Goal: Task Accomplishment & Management: Manage account settings

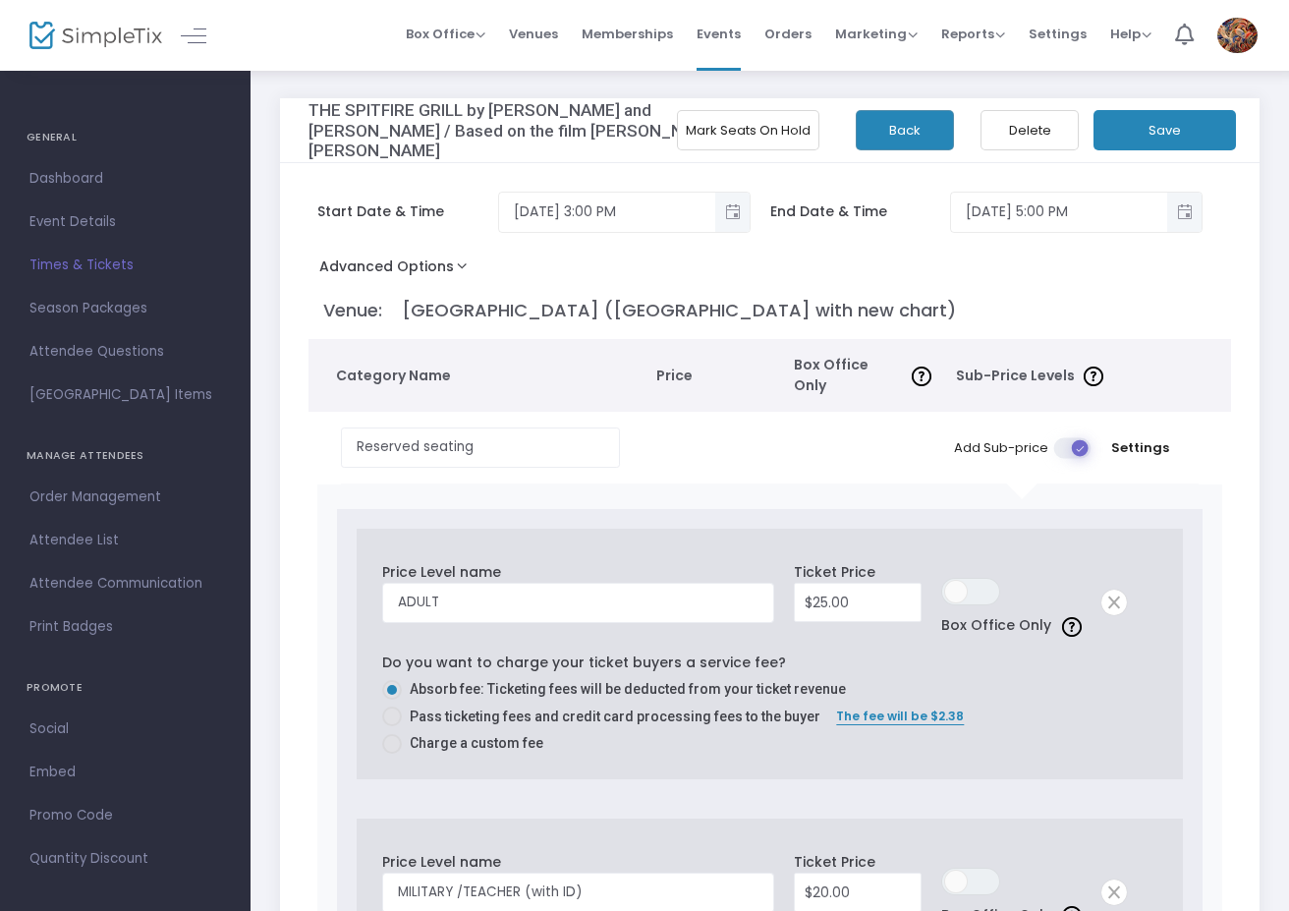
click at [765, 128] on button "Mark Seats On Hold" at bounding box center [748, 130] width 142 height 40
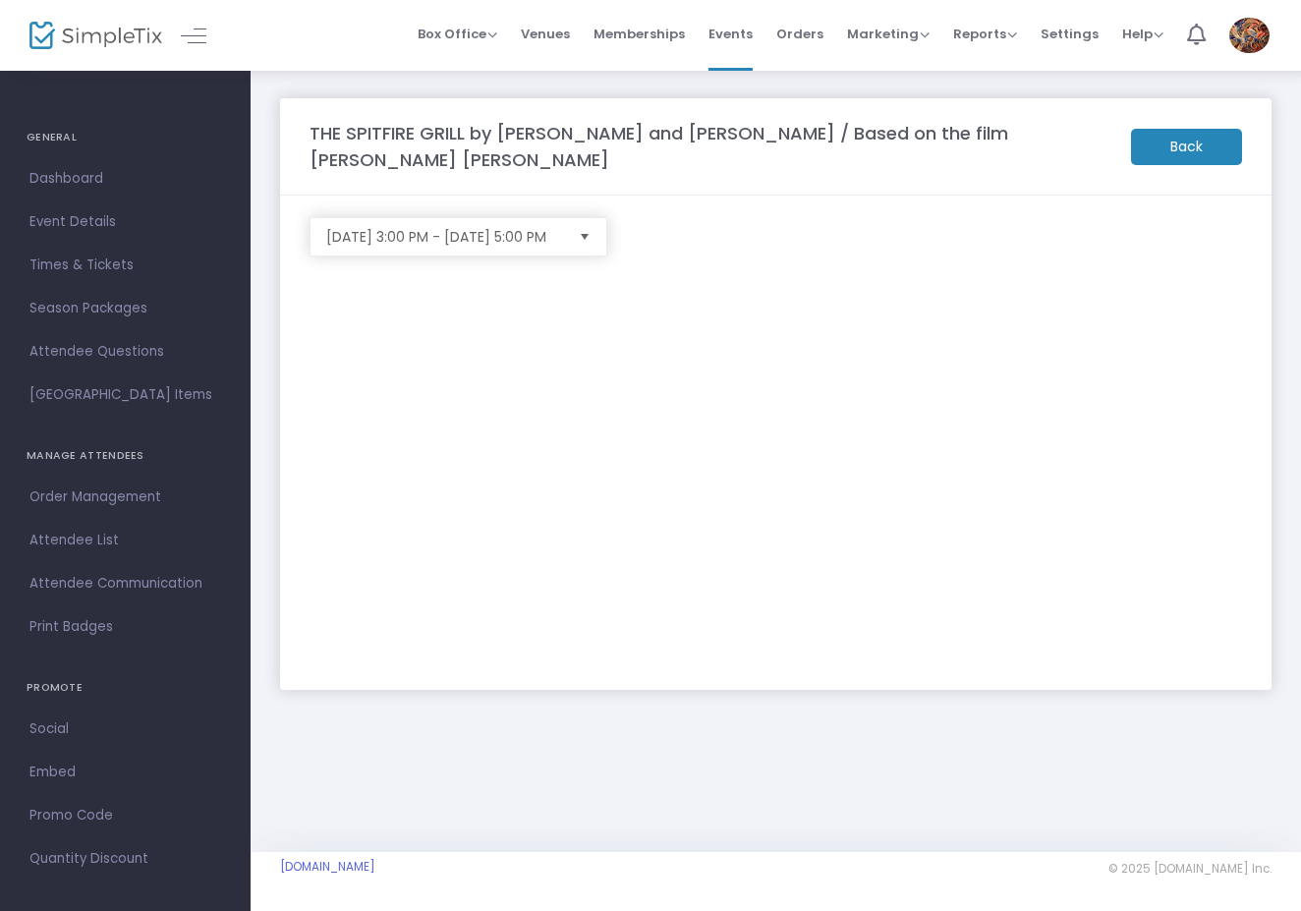
click at [107, 270] on span "Times & Tickets" at bounding box center [125, 266] width 192 height 26
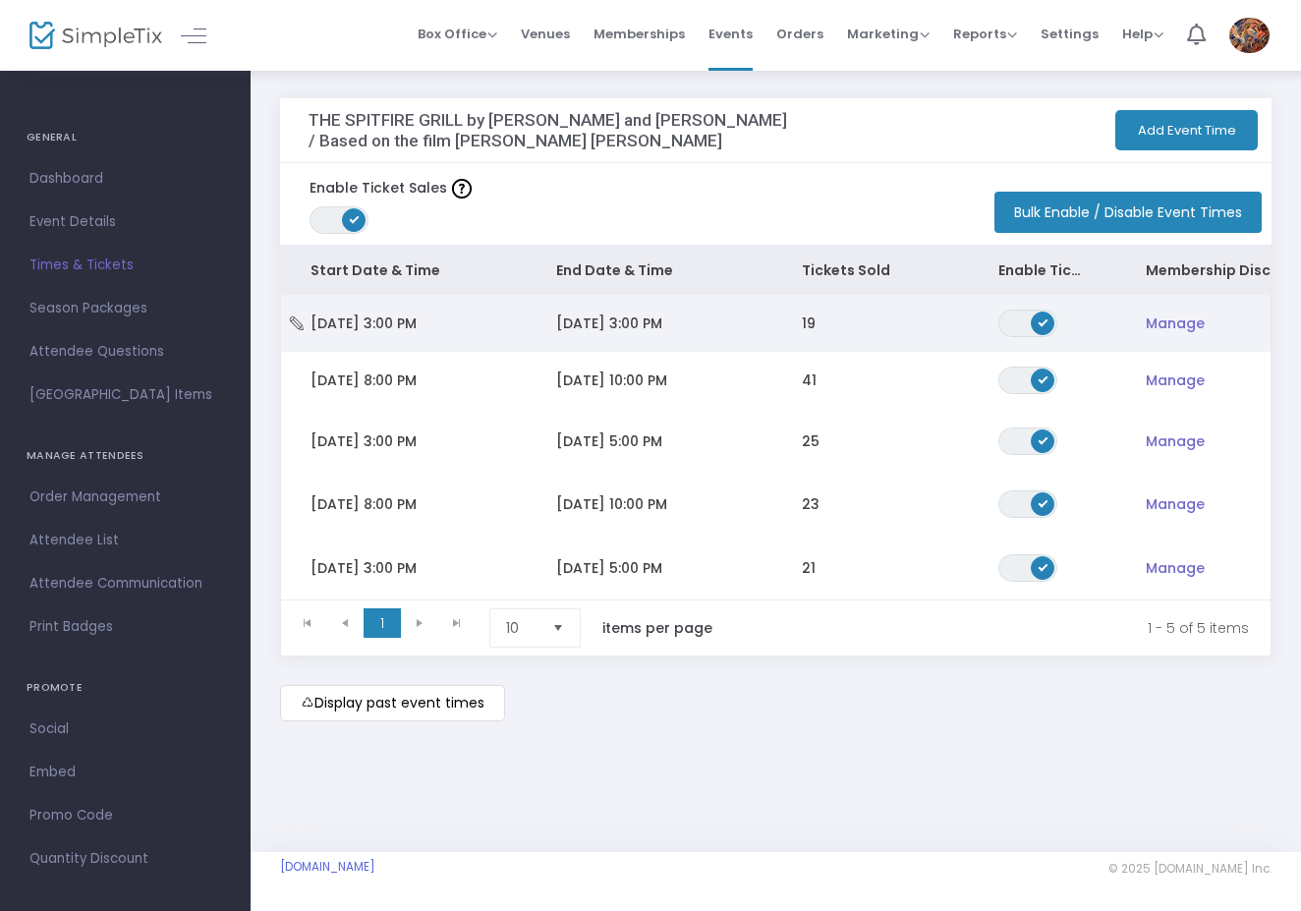
click at [608, 318] on span "9/28/2025 3:00 PM" at bounding box center [609, 323] width 106 height 20
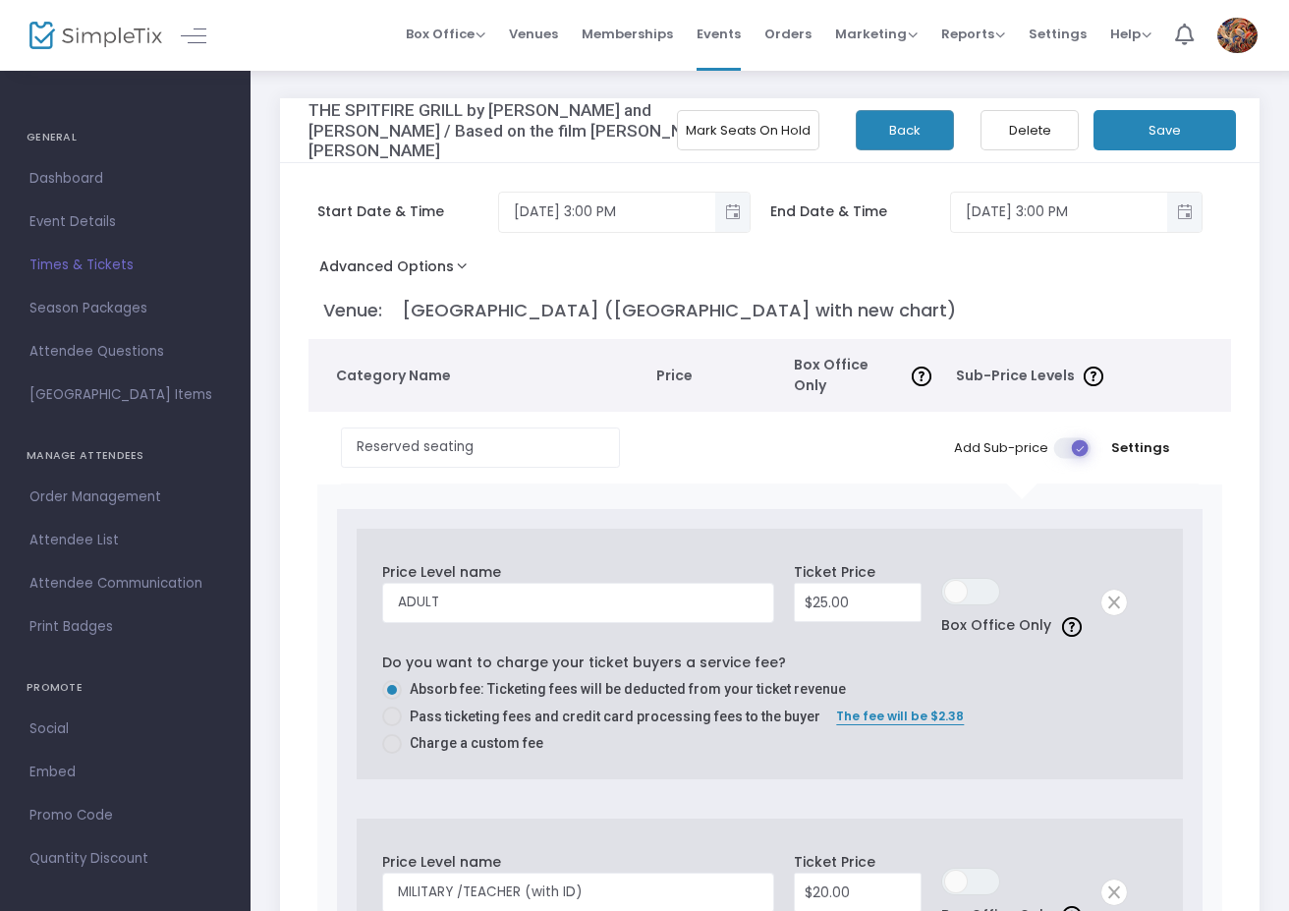
click at [84, 268] on span "Times & Tickets" at bounding box center [125, 266] width 192 height 26
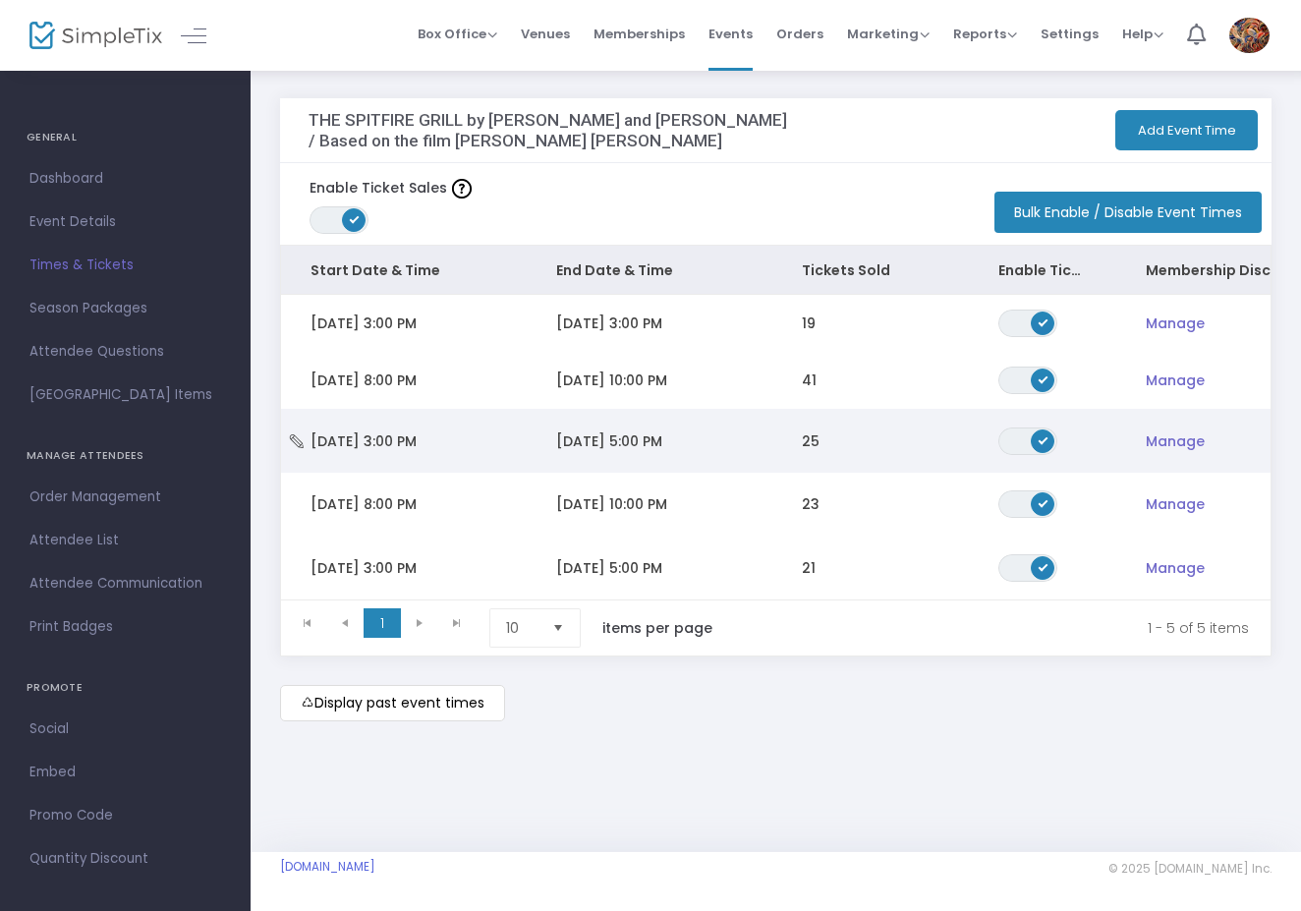
scroll to position [1, 0]
click at [417, 441] on span "Sat 9/27/2025 3:00 PM" at bounding box center [363, 441] width 106 height 20
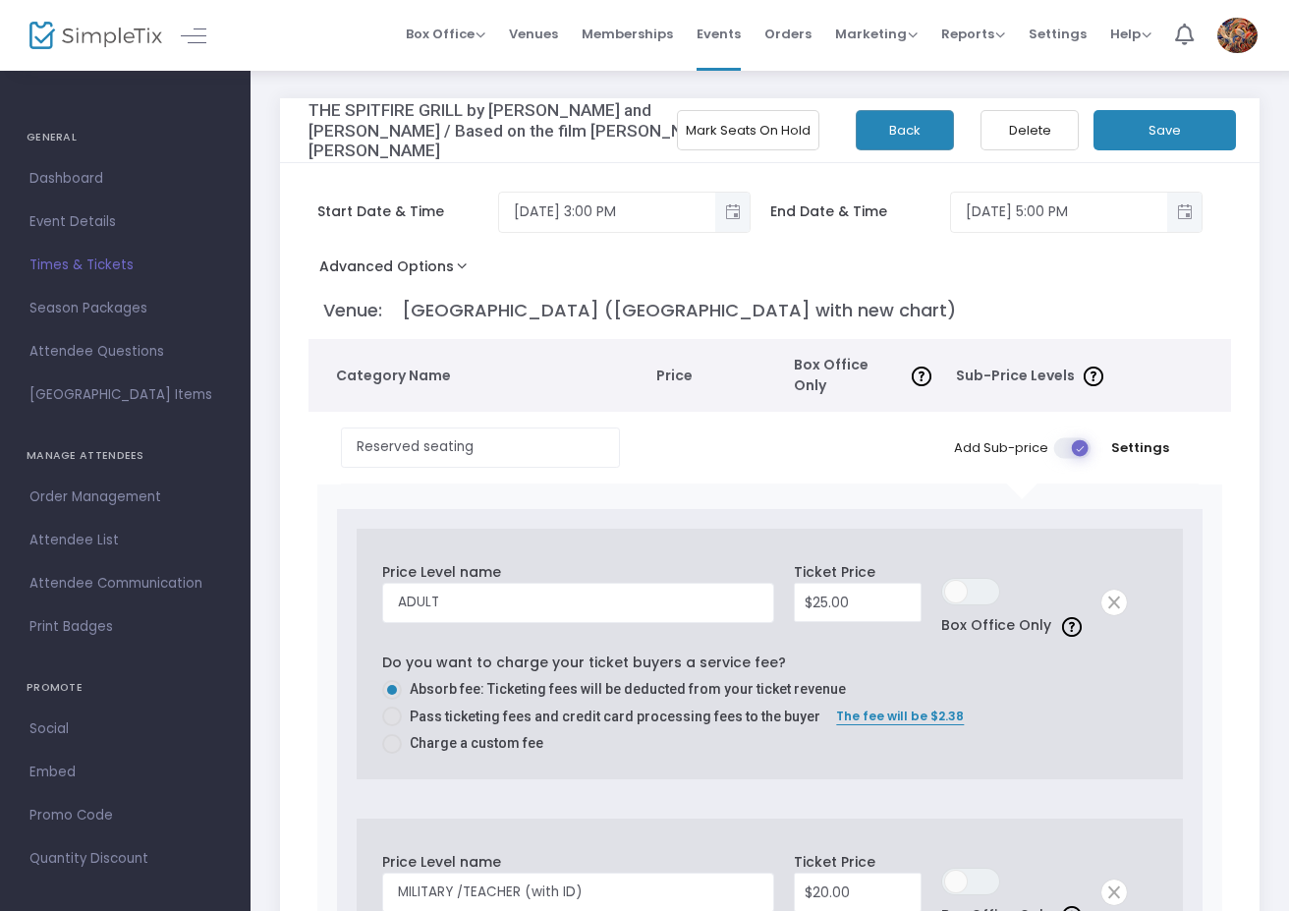
click at [737, 136] on button "Mark Seats On Hold" at bounding box center [748, 130] width 142 height 40
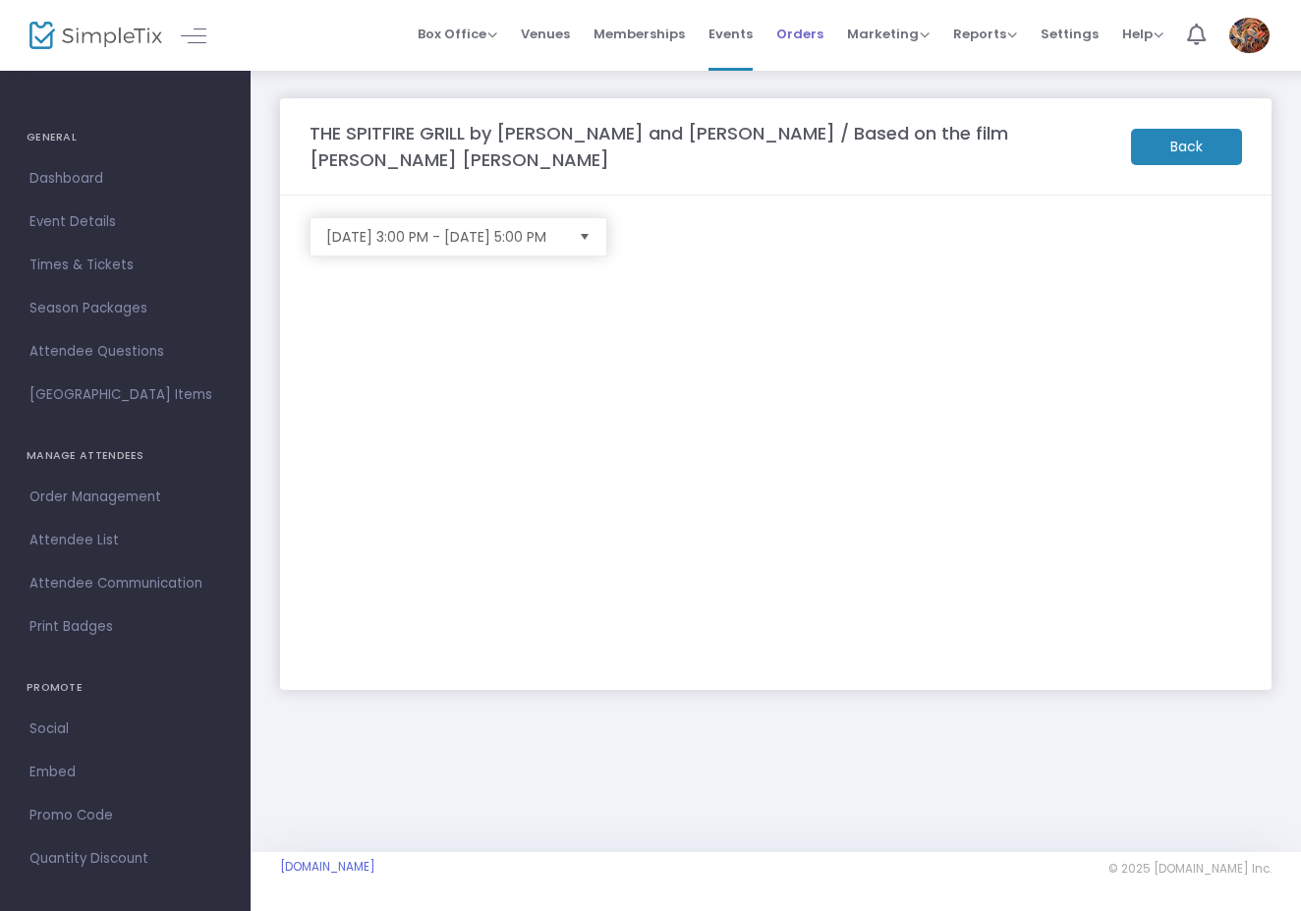
click at [796, 32] on span "Orders" at bounding box center [799, 34] width 47 height 50
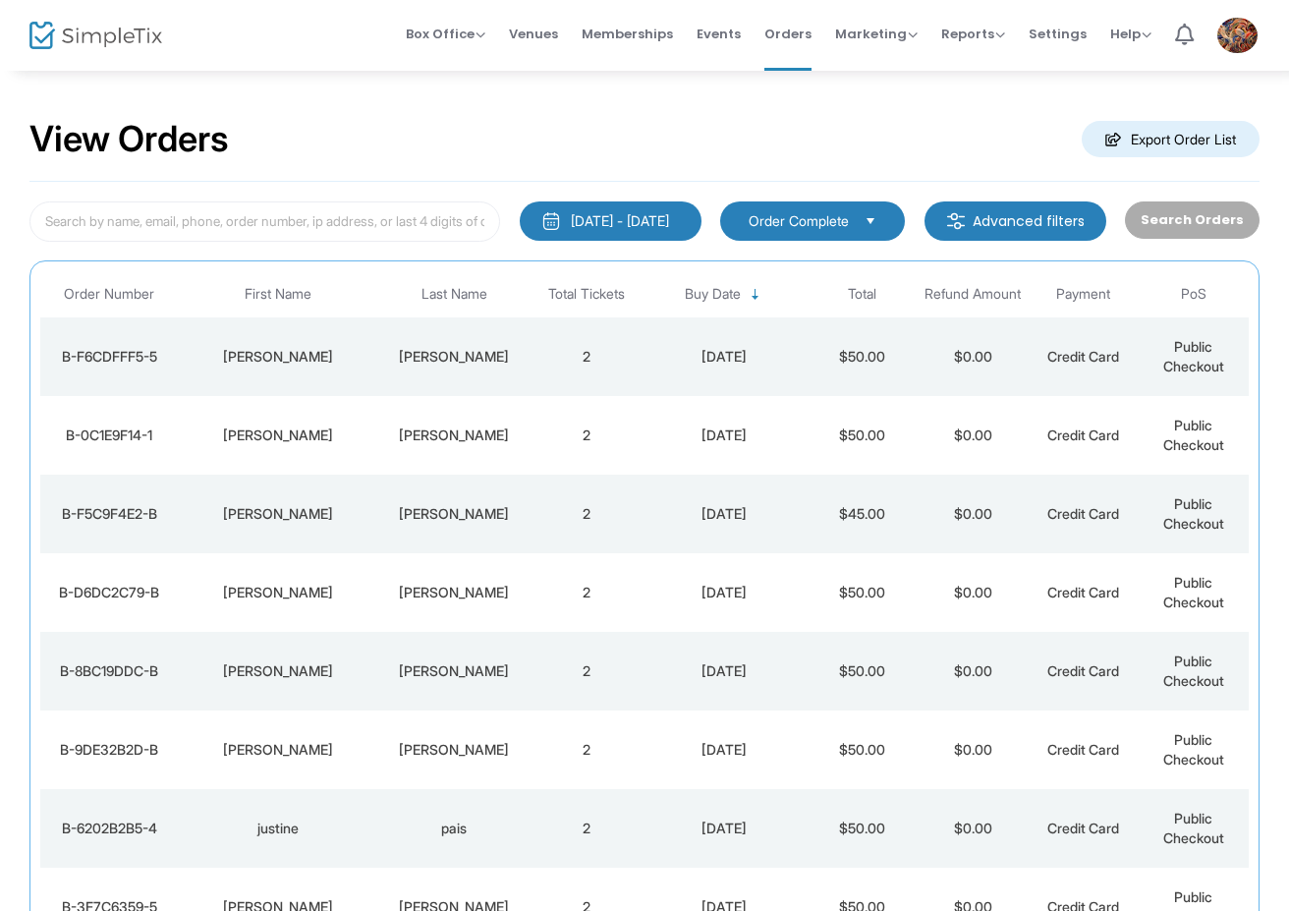
click at [451, 347] on div "Palko" at bounding box center [454, 357] width 144 height 20
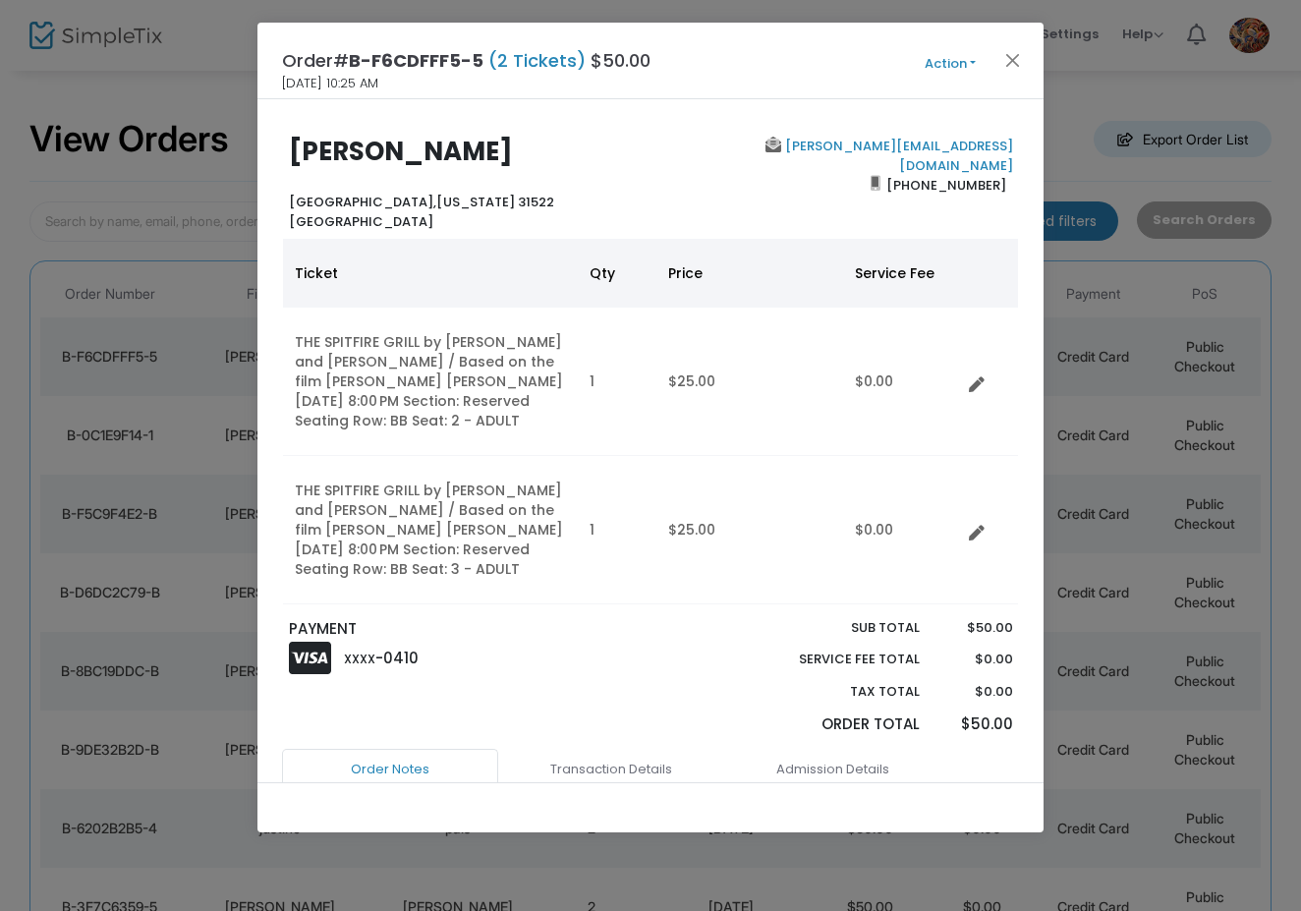
scroll to position [15, 0]
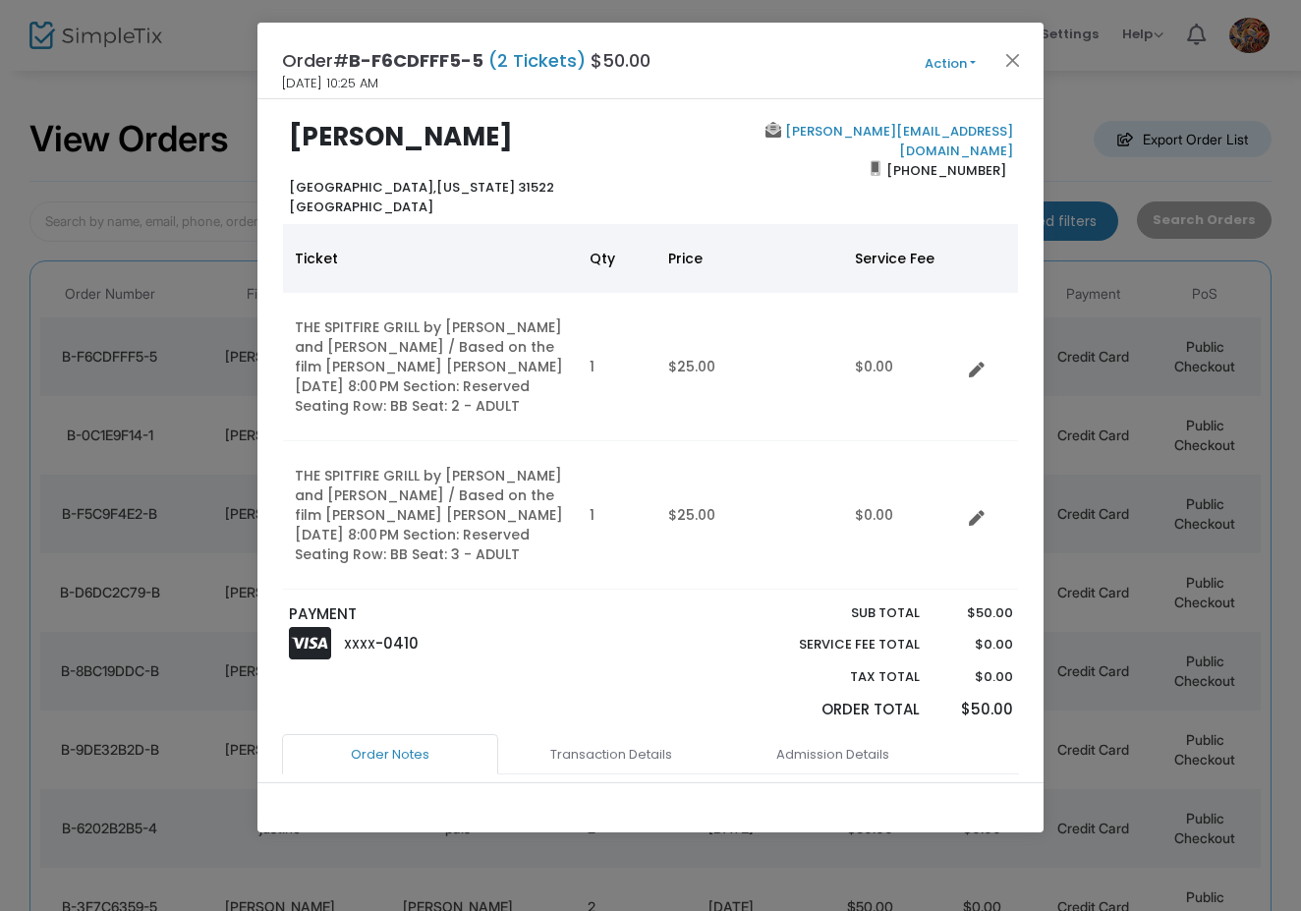
click at [1020, 61] on button "Close" at bounding box center [1013, 60] width 26 height 26
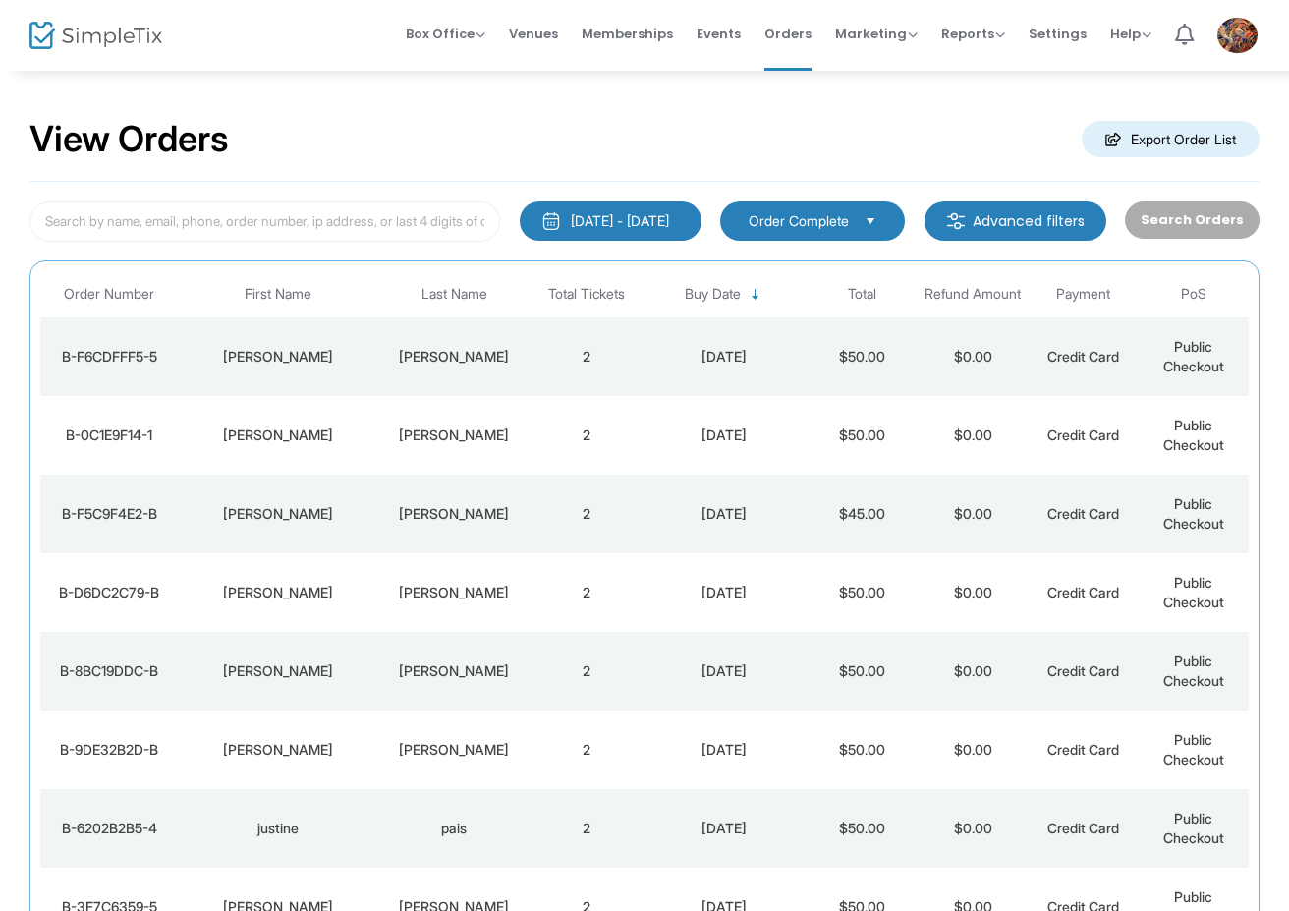
click at [463, 433] on div "KANDEL" at bounding box center [454, 435] width 144 height 20
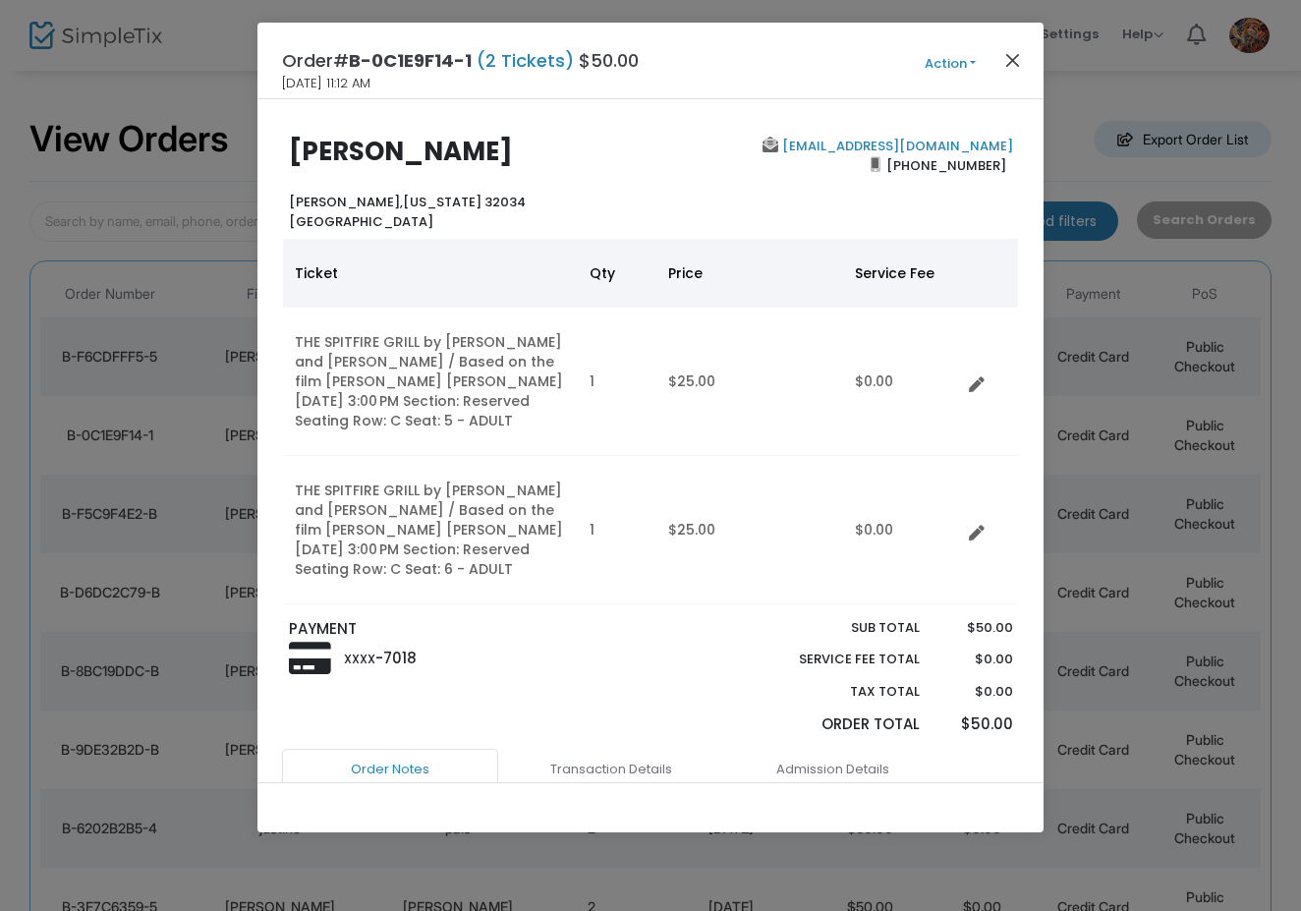
click at [1013, 66] on button "Close" at bounding box center [1013, 60] width 26 height 26
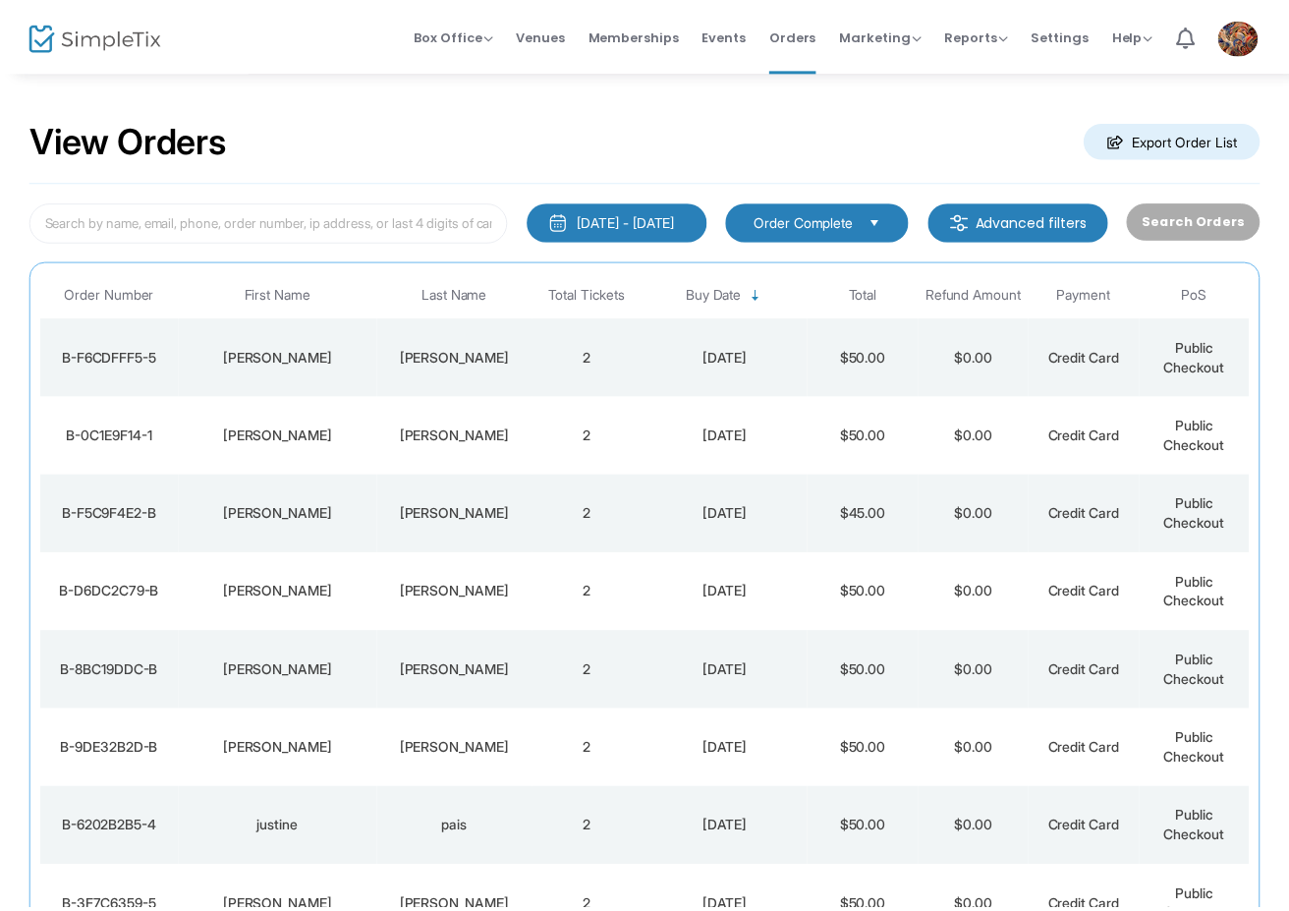
scroll to position [33, 0]
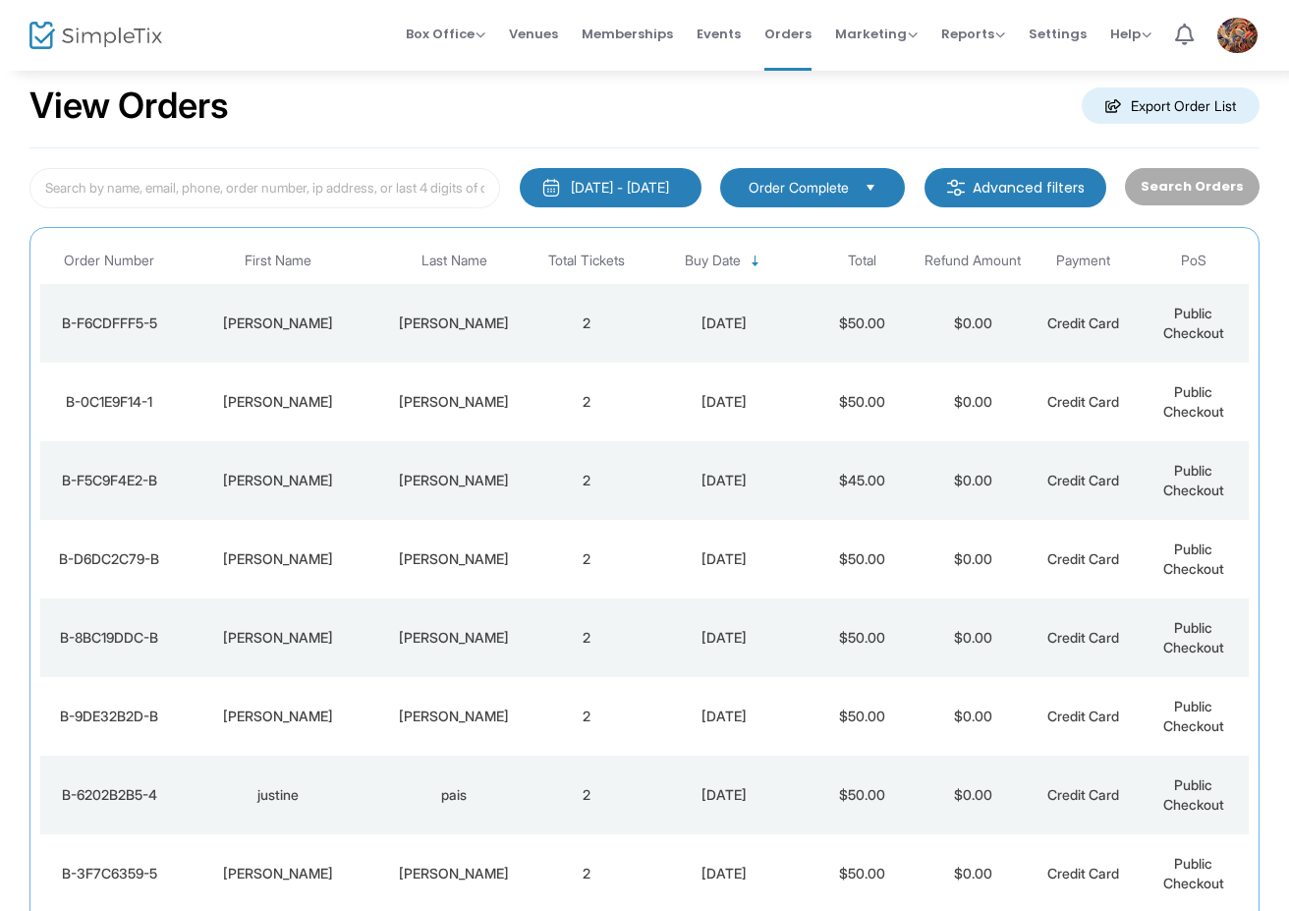
click at [446, 481] on div "Crosby" at bounding box center [454, 481] width 144 height 20
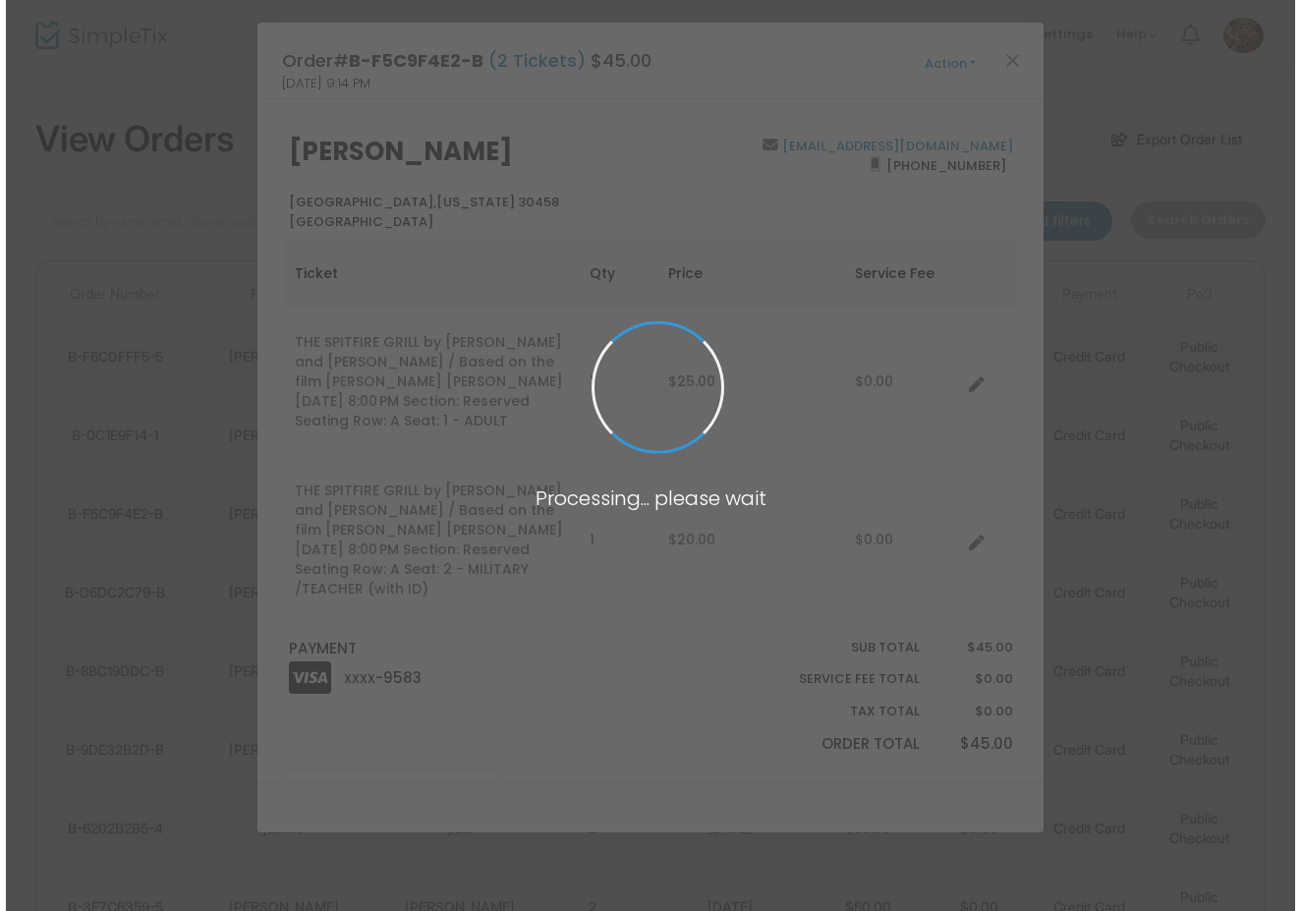
scroll to position [0, 0]
